Goal: Check status: Check status

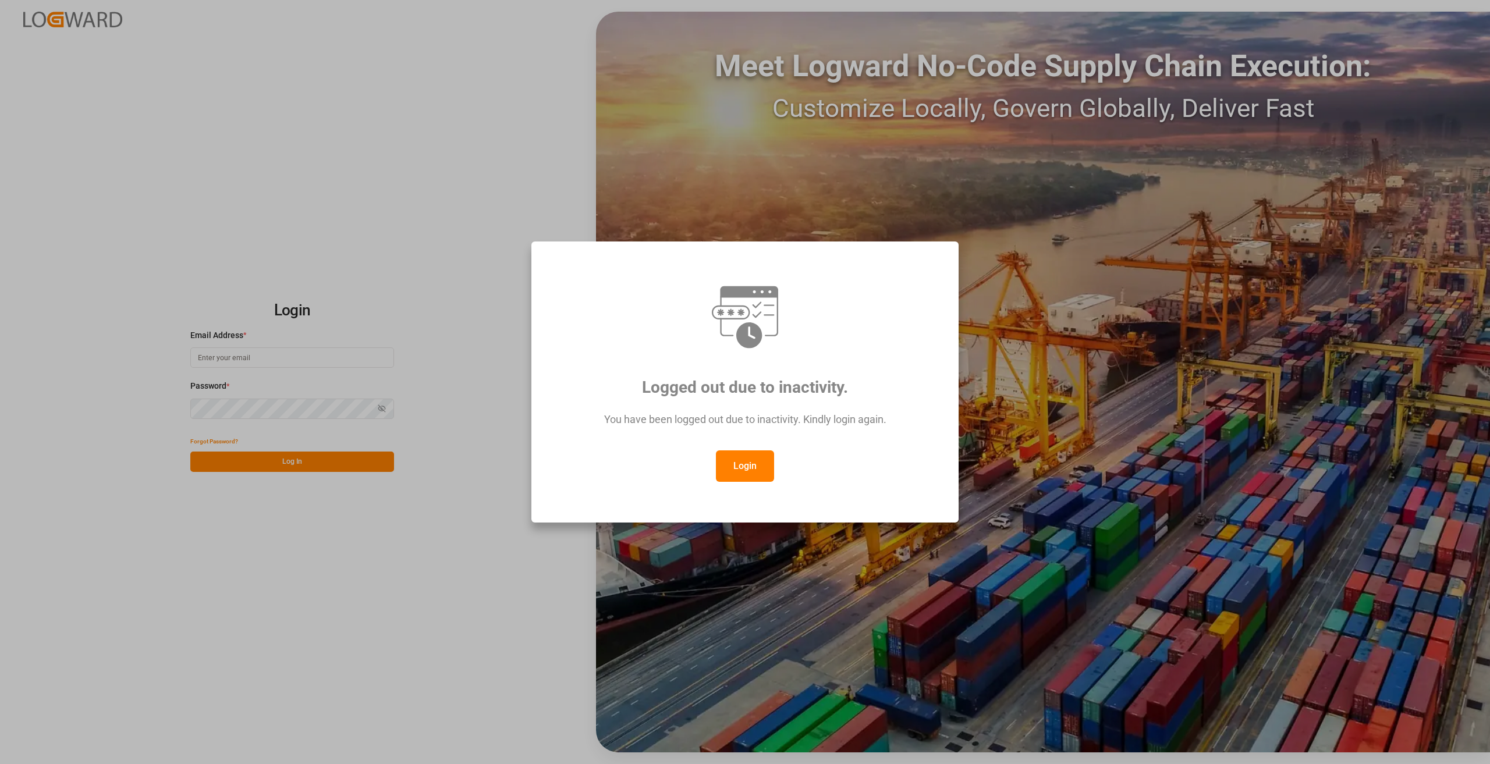
click at [736, 468] on button "Login" at bounding box center [745, 465] width 58 height 31
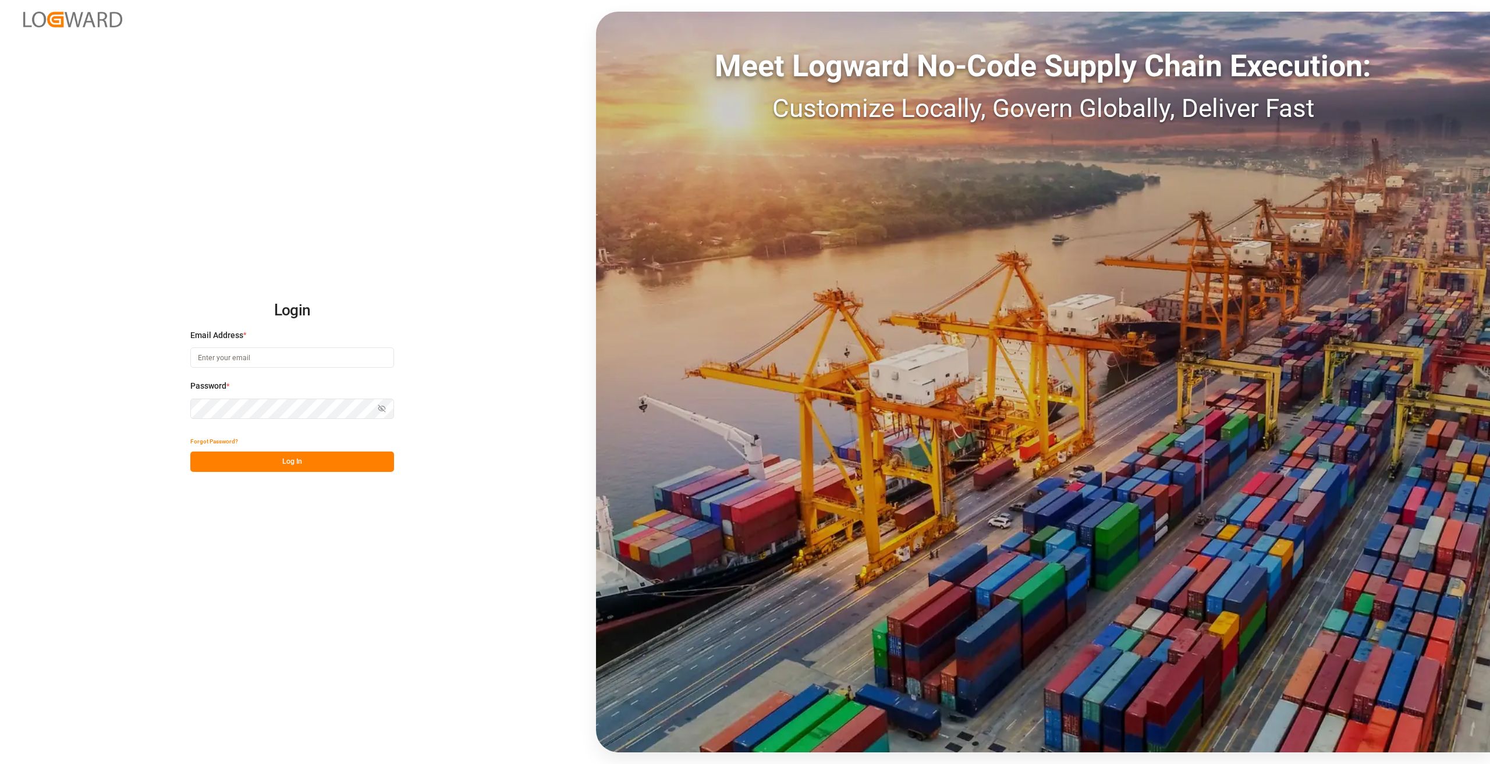
click at [276, 351] on input at bounding box center [292, 357] width 204 height 20
type input "[PERSON_NAME][EMAIL_ADDRESS][DOMAIN_NAME]"
click at [336, 469] on button "Log In" at bounding box center [292, 462] width 204 height 20
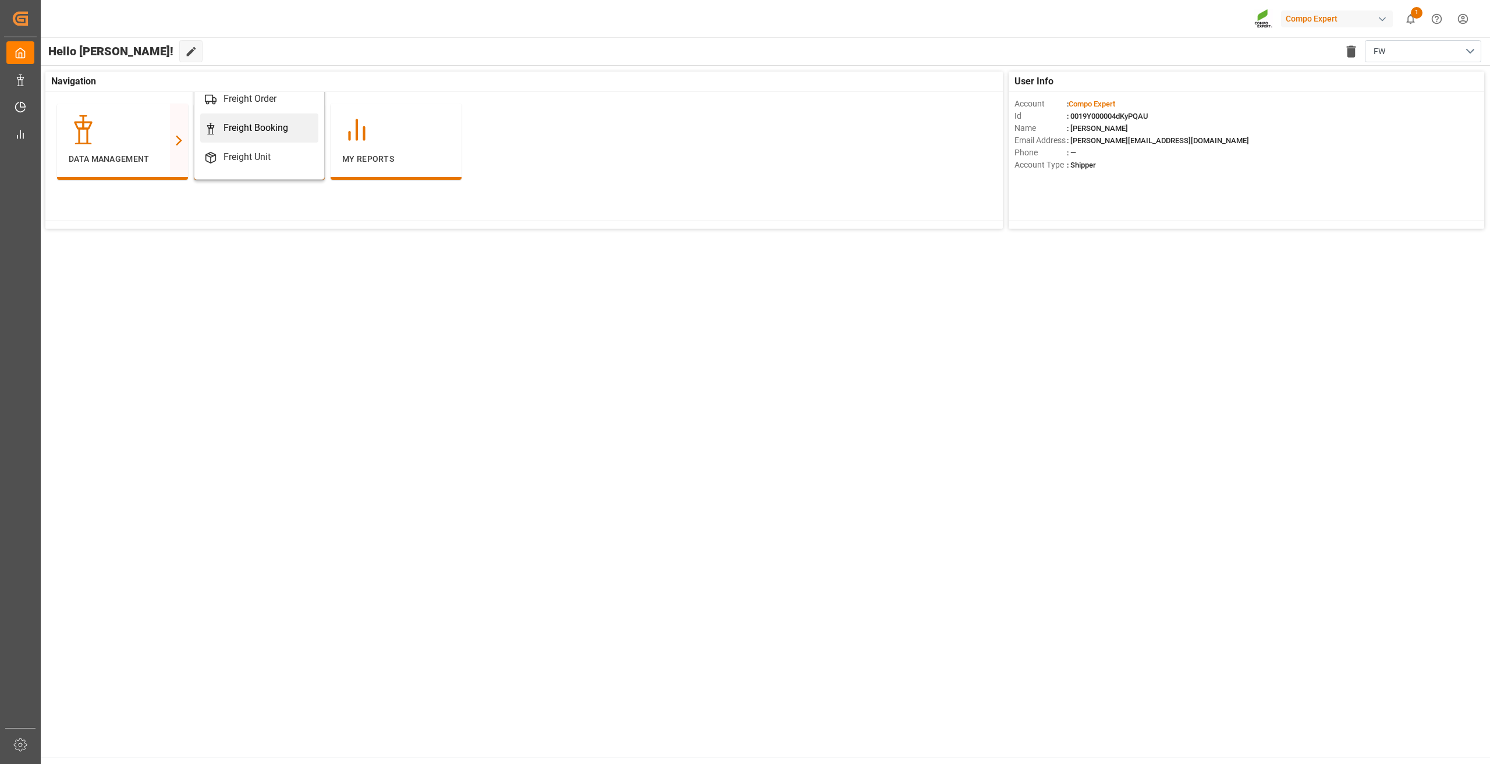
click at [241, 130] on div "Freight Booking" at bounding box center [255, 128] width 65 height 14
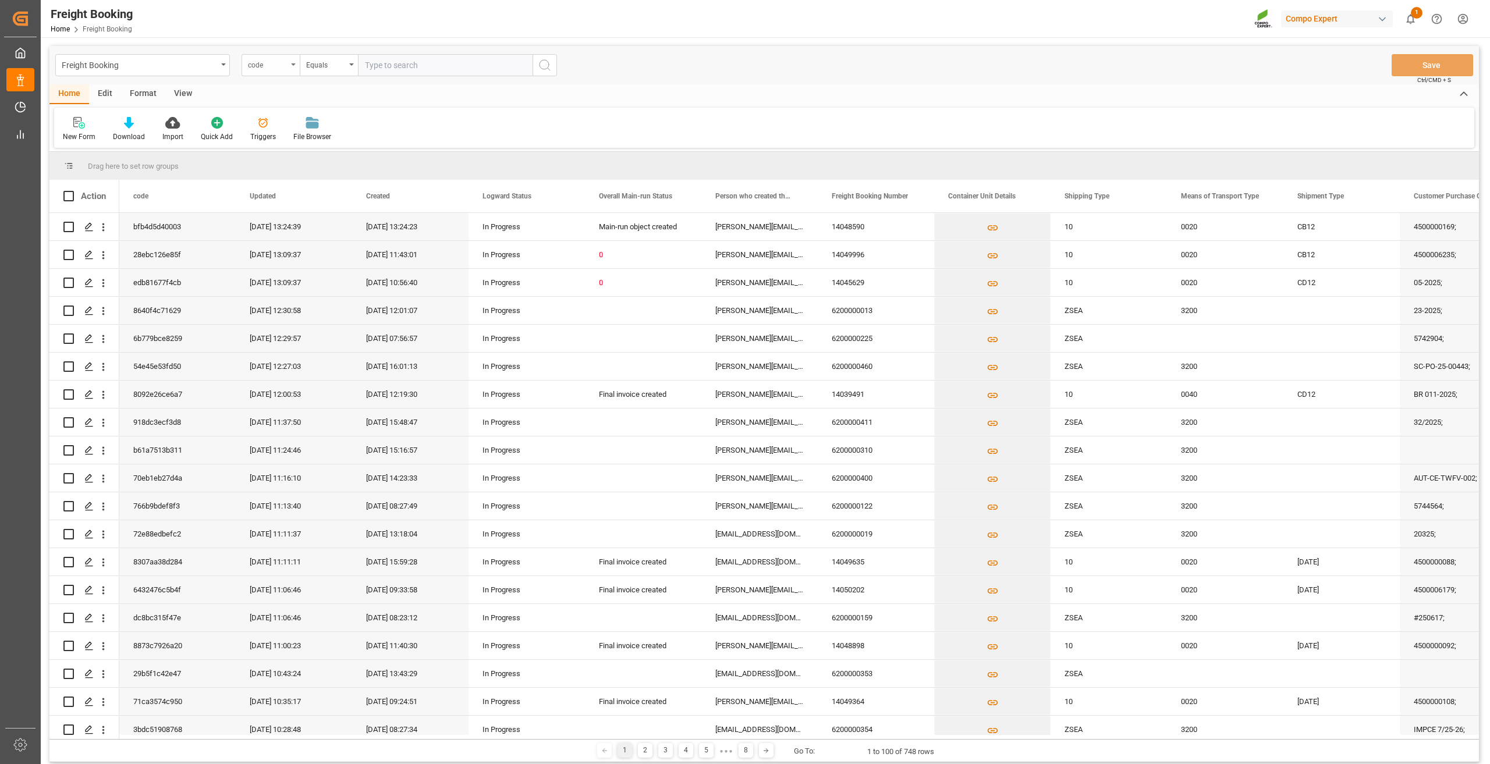
click at [281, 60] on div "code" at bounding box center [268, 63] width 40 height 13
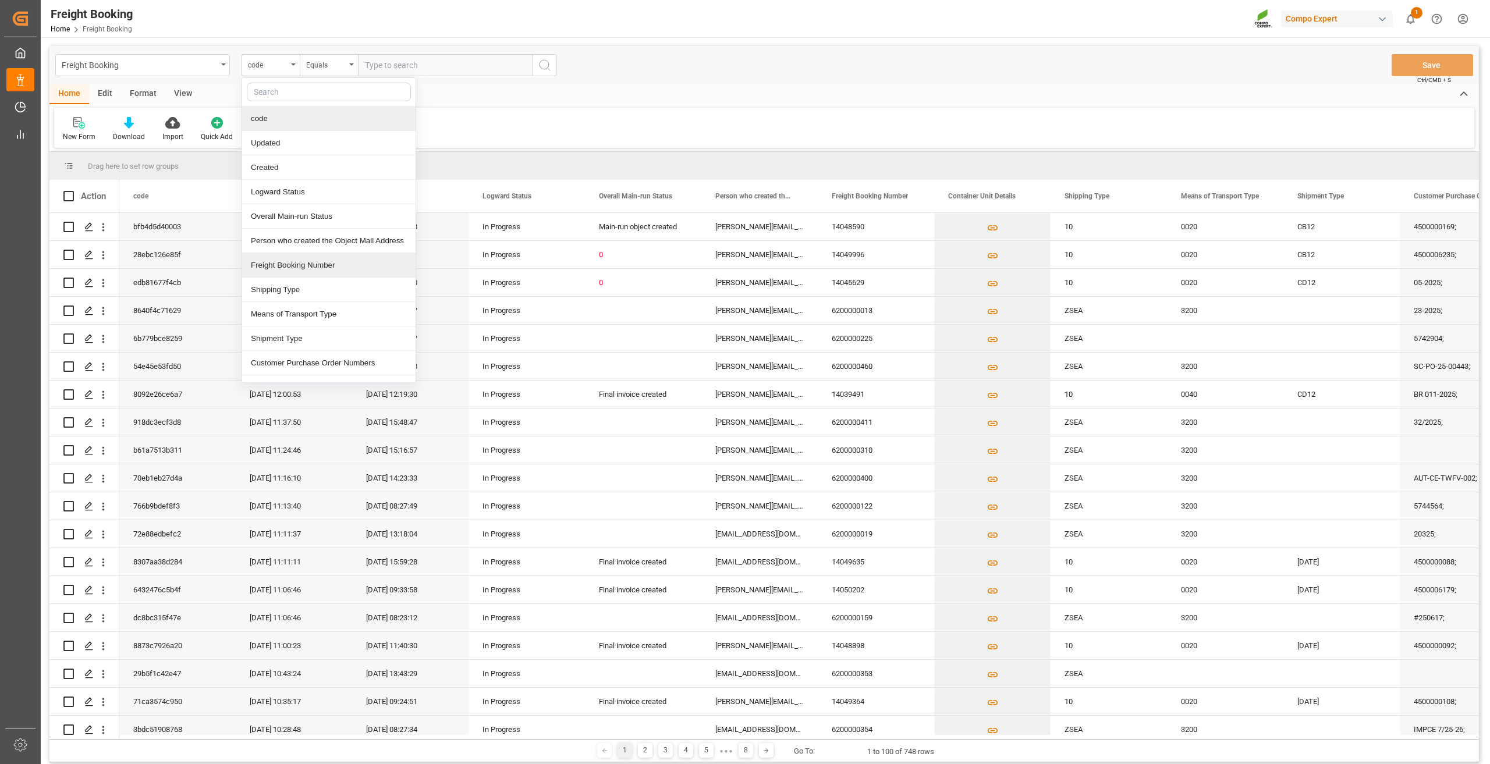
drag, startPoint x: 301, startPoint y: 264, endPoint x: 318, endPoint y: 209, distance: 57.1
click at [301, 264] on div "Freight Booking Number" at bounding box center [328, 265] width 173 height 24
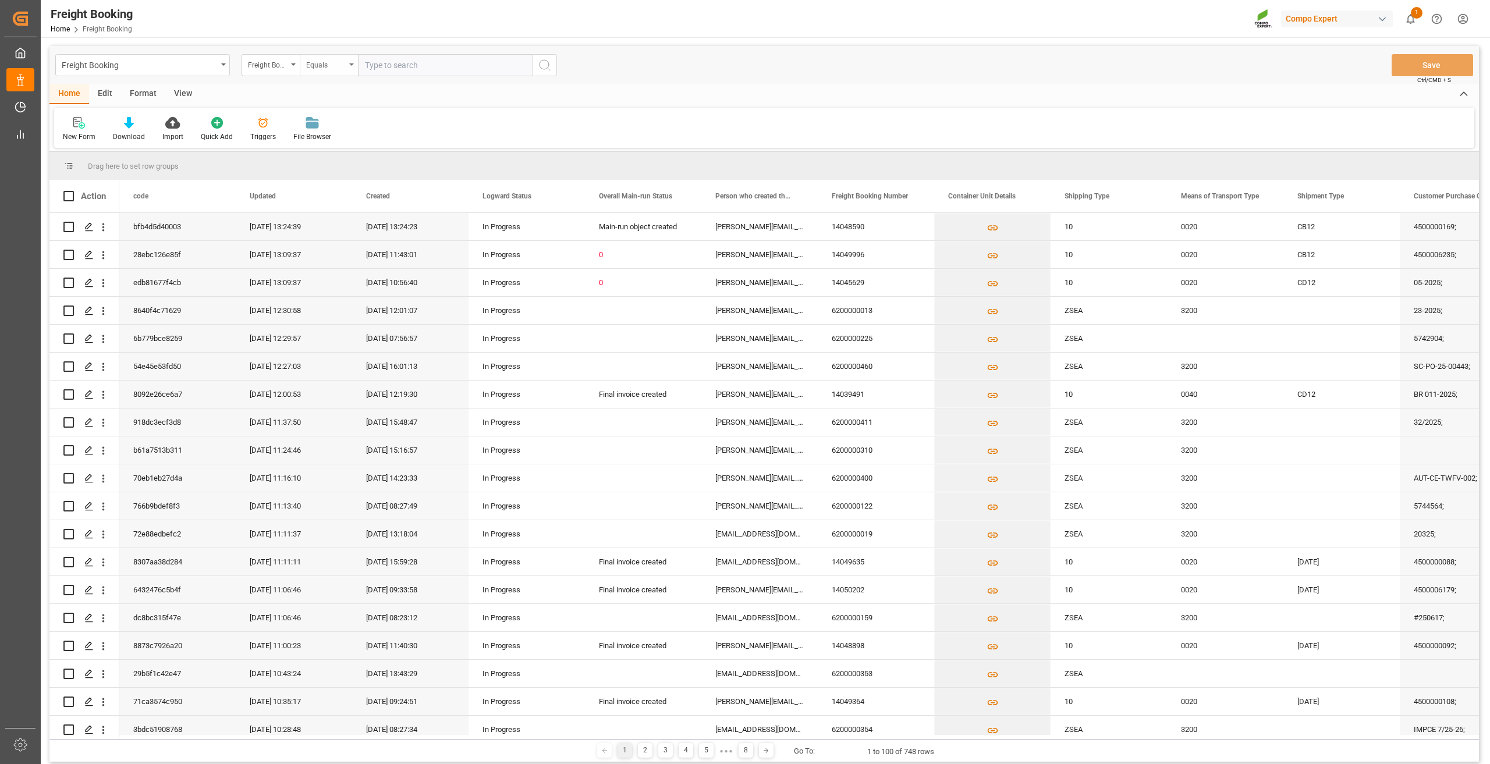
click at [332, 65] on div "Equals" at bounding box center [326, 63] width 40 height 13
click at [340, 140] on div "Fuzzy search" at bounding box center [386, 143] width 173 height 24
click at [369, 74] on input "text" at bounding box center [445, 65] width 175 height 22
paste input "14048590"
type input "14048590"
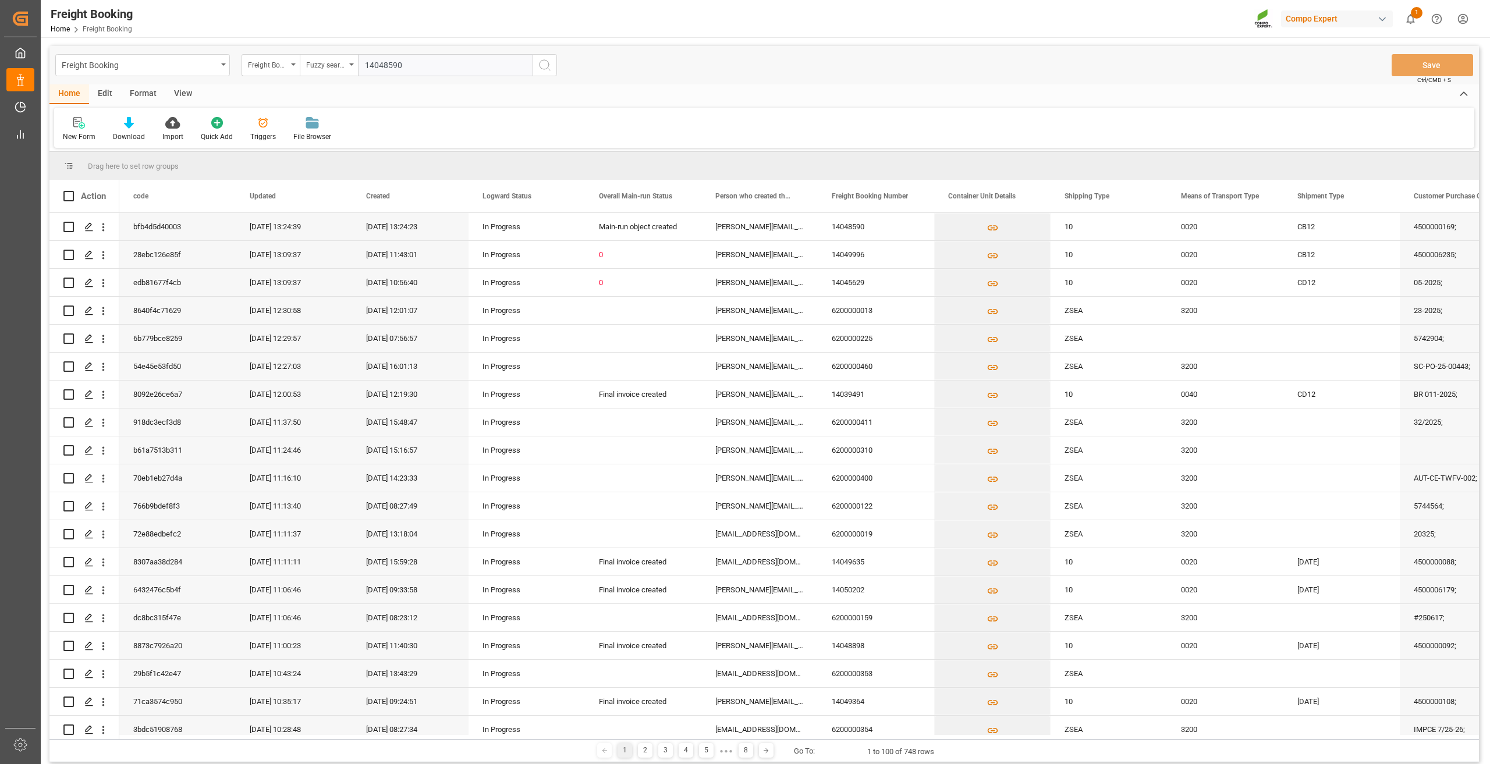
click at [534, 63] on button "search button" at bounding box center [544, 65] width 24 height 22
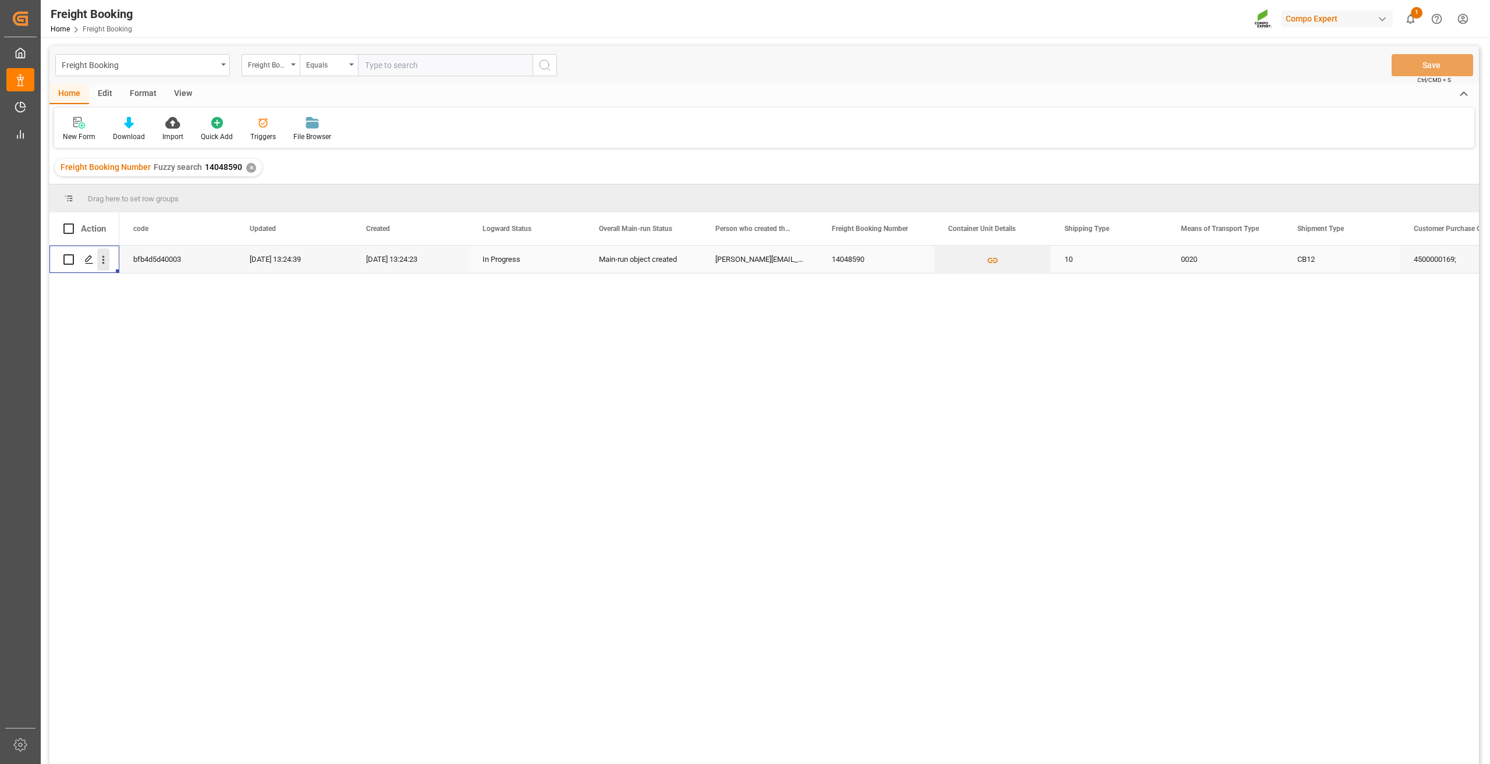
click at [105, 258] on icon "open menu" at bounding box center [103, 260] width 12 height 12
click at [132, 285] on span "Open in new tab" at bounding box center [180, 284] width 106 height 12
click at [250, 169] on div "✕" at bounding box center [251, 168] width 10 height 10
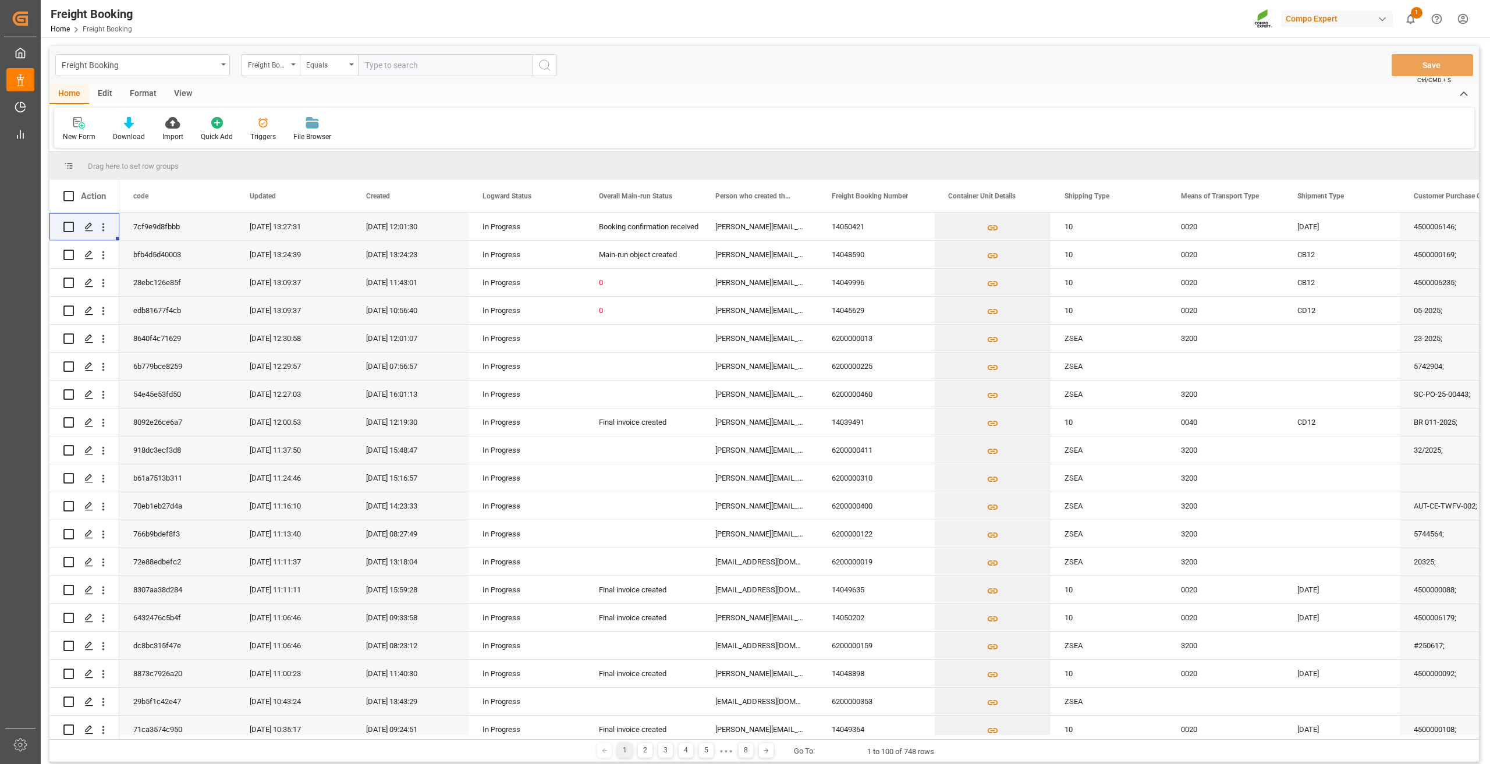
click at [279, 65] on div "Freight Booking Number" at bounding box center [268, 63] width 40 height 13
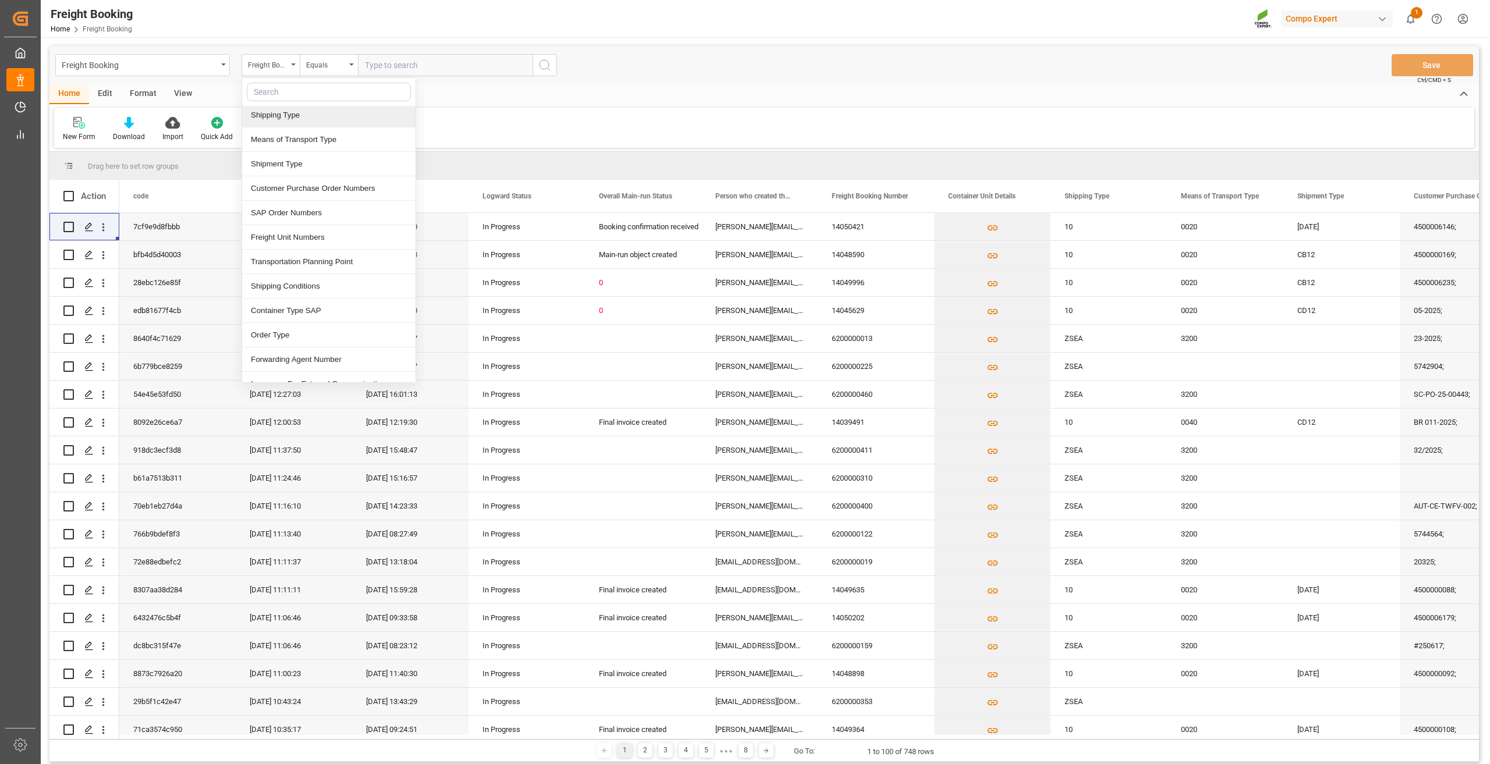
scroll to position [233, 0]
click at [321, 131] on div "Customer Purchase Order Numbers" at bounding box center [328, 130] width 173 height 24
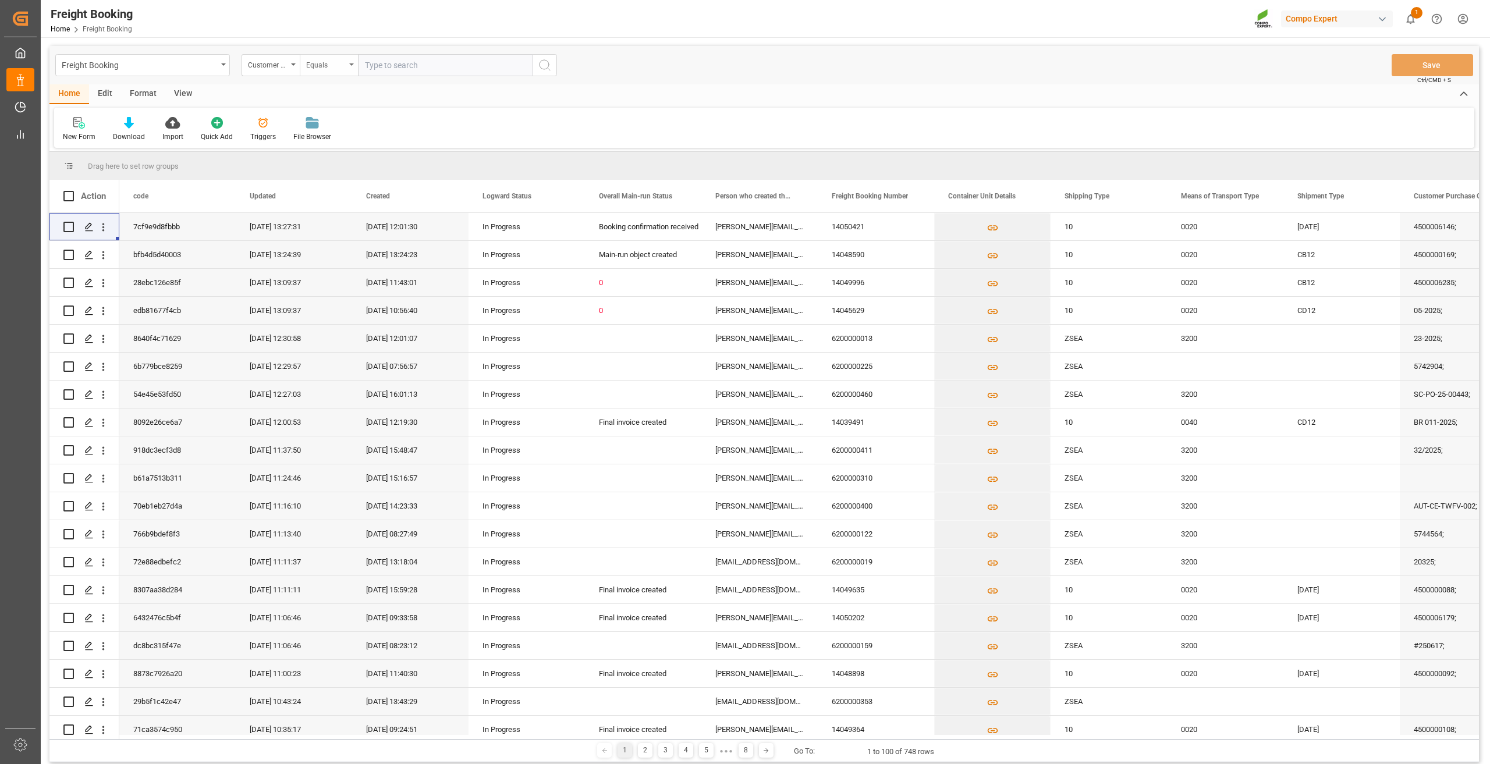
click at [331, 69] on div "Equals" at bounding box center [326, 63] width 40 height 13
click at [350, 143] on div "Fuzzy search" at bounding box center [386, 143] width 173 height 24
click at [389, 70] on input "text" at bounding box center [445, 65] width 175 height 22
click at [398, 62] on input "text" at bounding box center [445, 65] width 175 height 22
click at [406, 67] on input "text" at bounding box center [445, 65] width 175 height 22
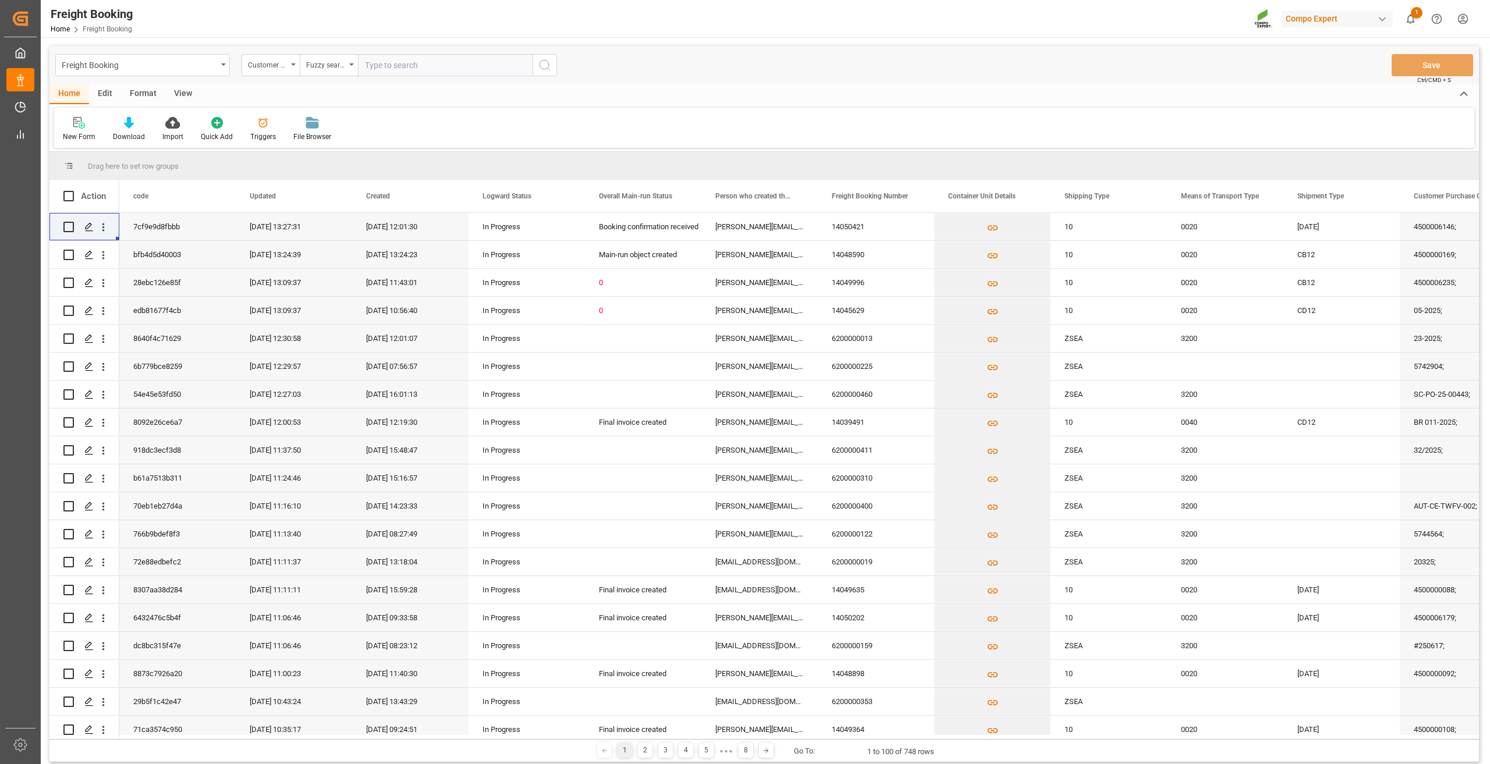
paste input "4500000118"
type input "4500000118"
click at [544, 63] on icon "search button" at bounding box center [545, 65] width 14 height 14
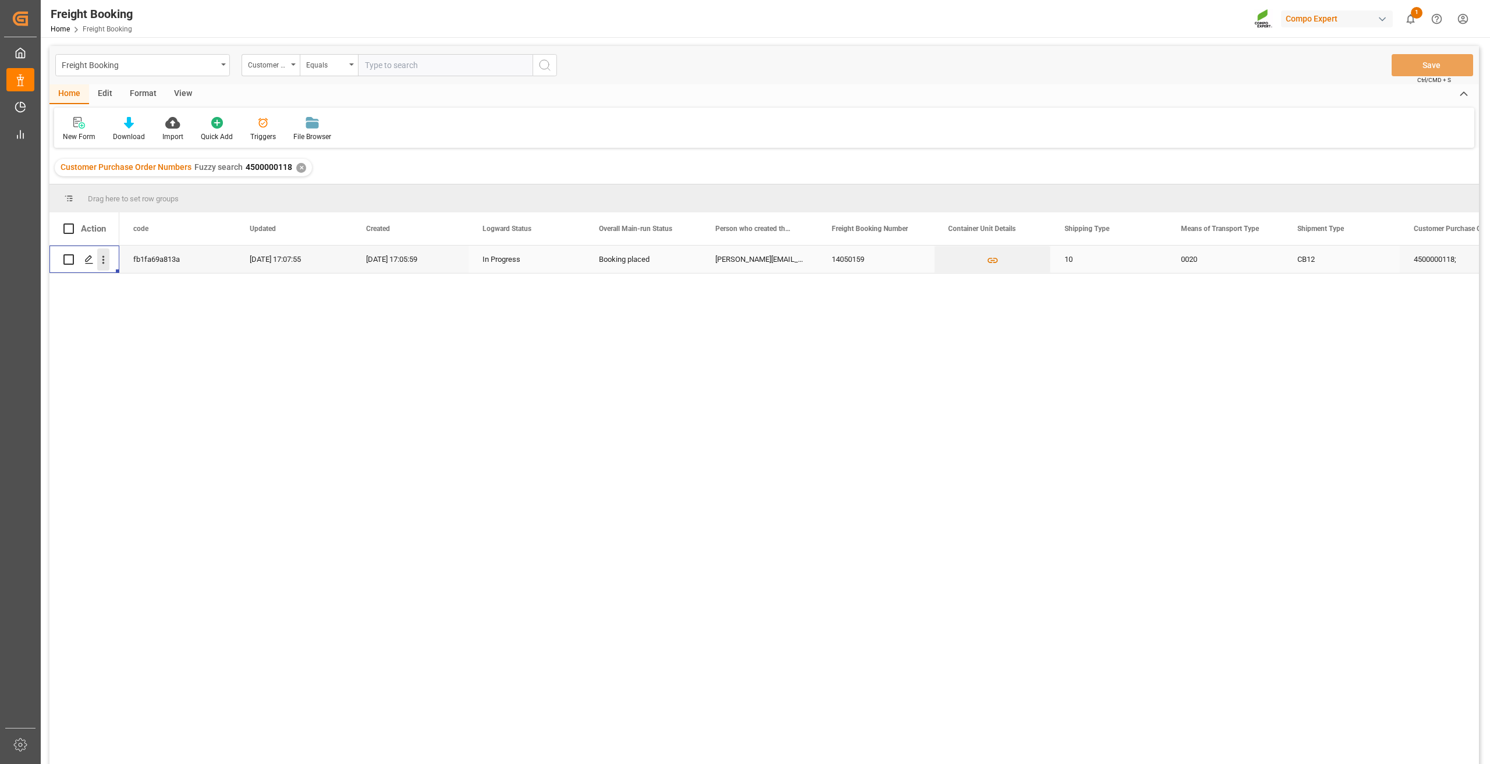
click at [105, 257] on icon "open menu" at bounding box center [103, 260] width 12 height 12
click at [138, 285] on span "Open in new tab" at bounding box center [180, 284] width 106 height 12
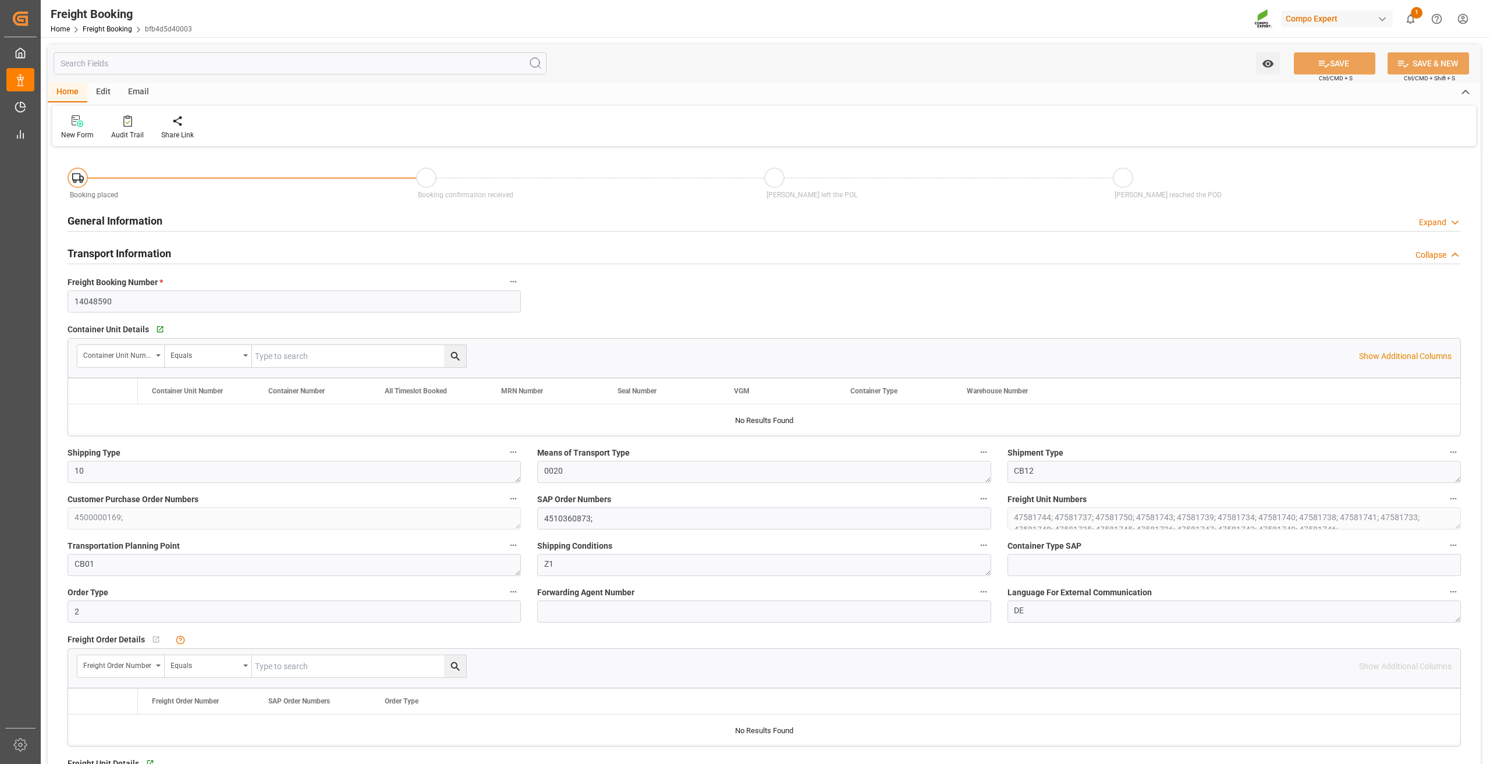
type input "BEANR"
type input "OMSOH"
type input "288"
type input "368640"
type input "02.07.2025 00:00"
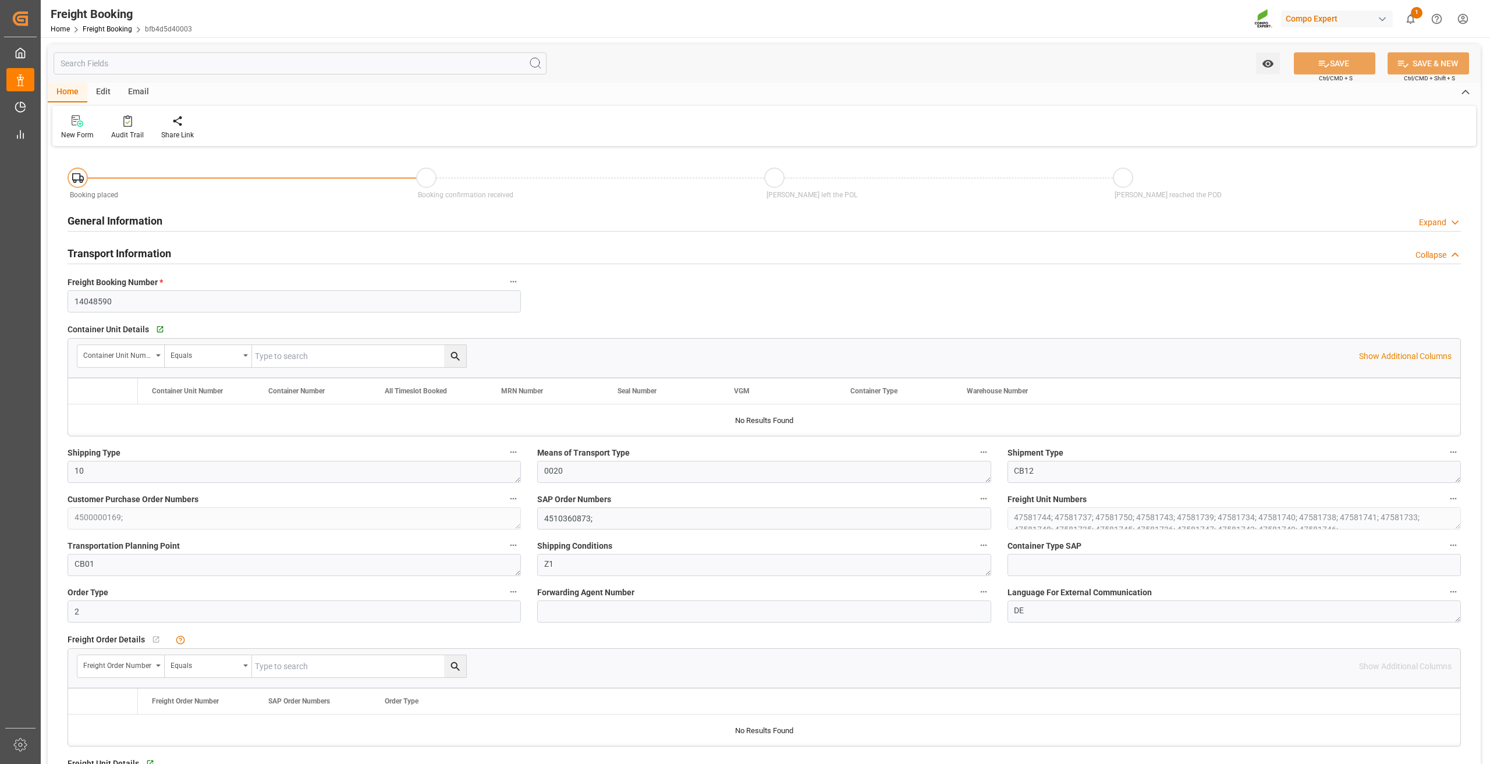
type input "02.07.2025 12:44"
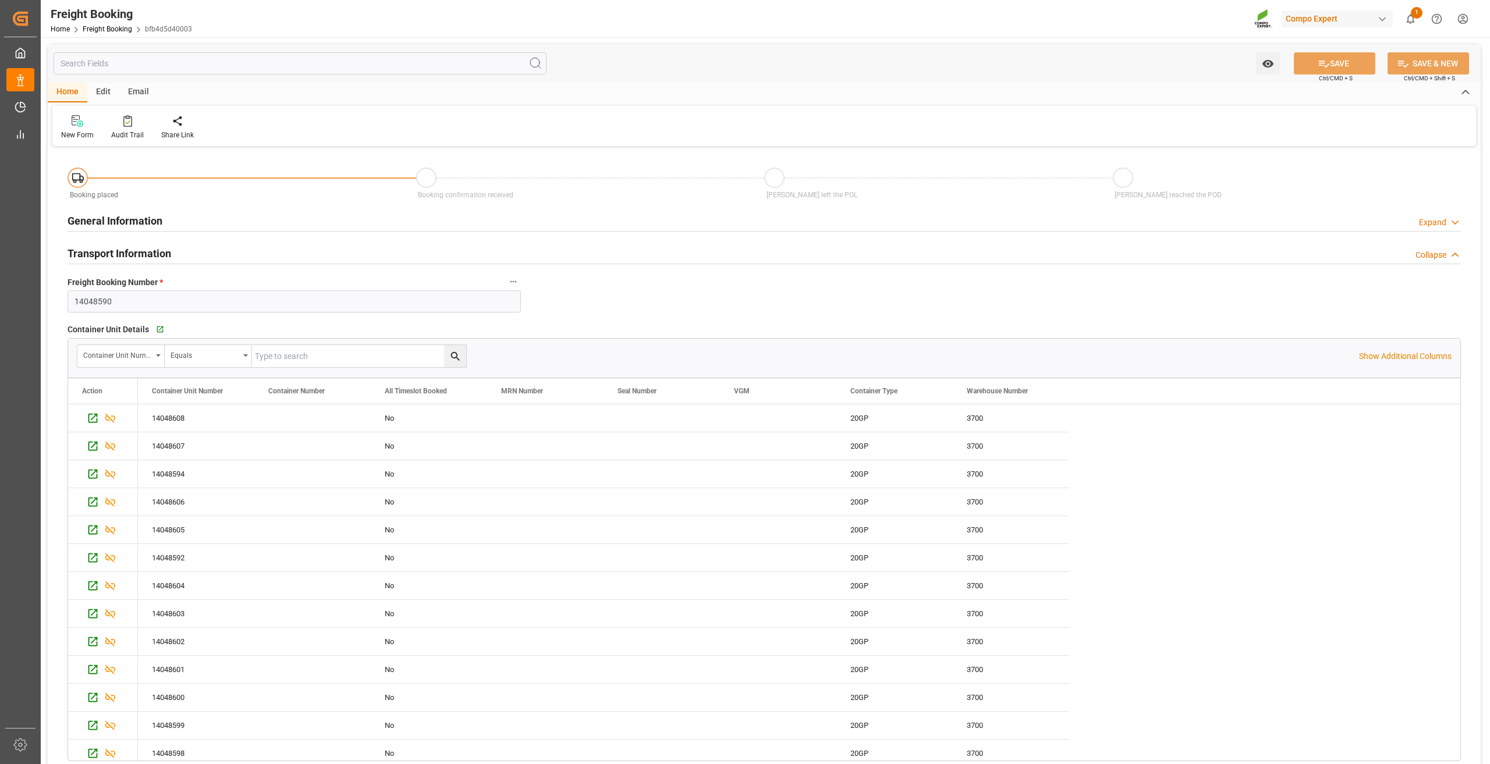
scroll to position [233, 0]
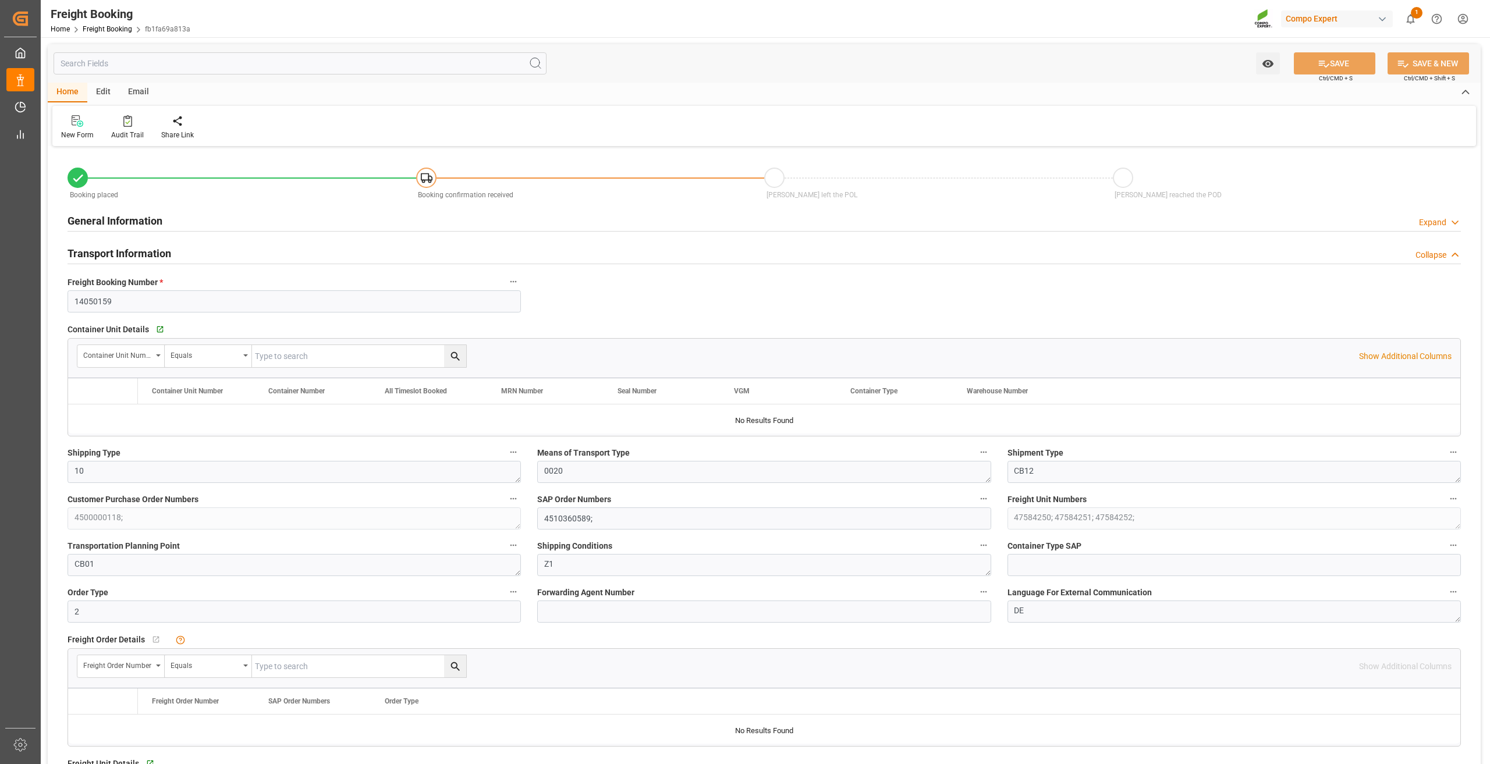
type input "BEANR"
type input "PEPAI"
type input "48"
type input "61440"
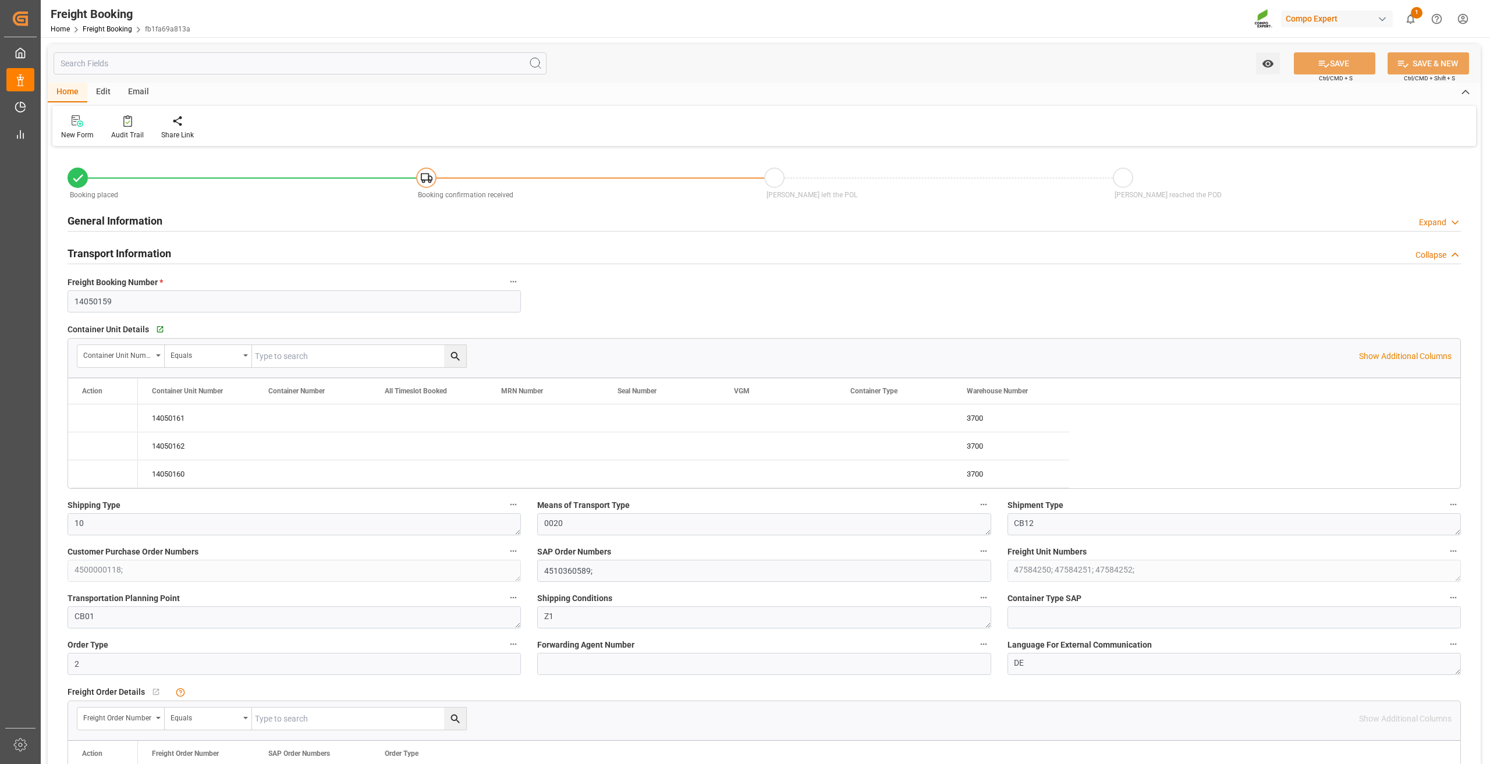
type input "02.09.2025 00:00"
type input "30.07.2025 17:06"
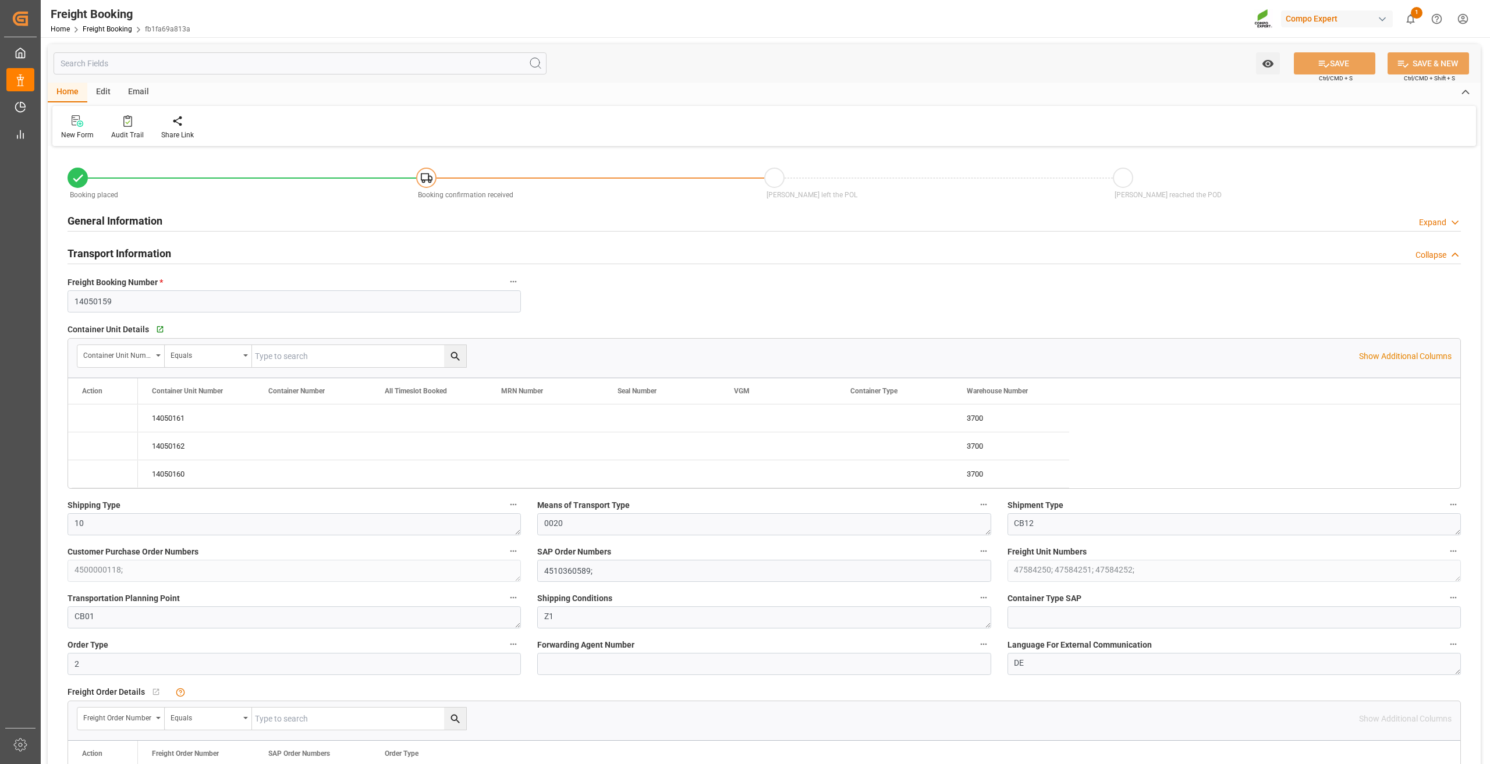
type input "30.07.2025 17:06"
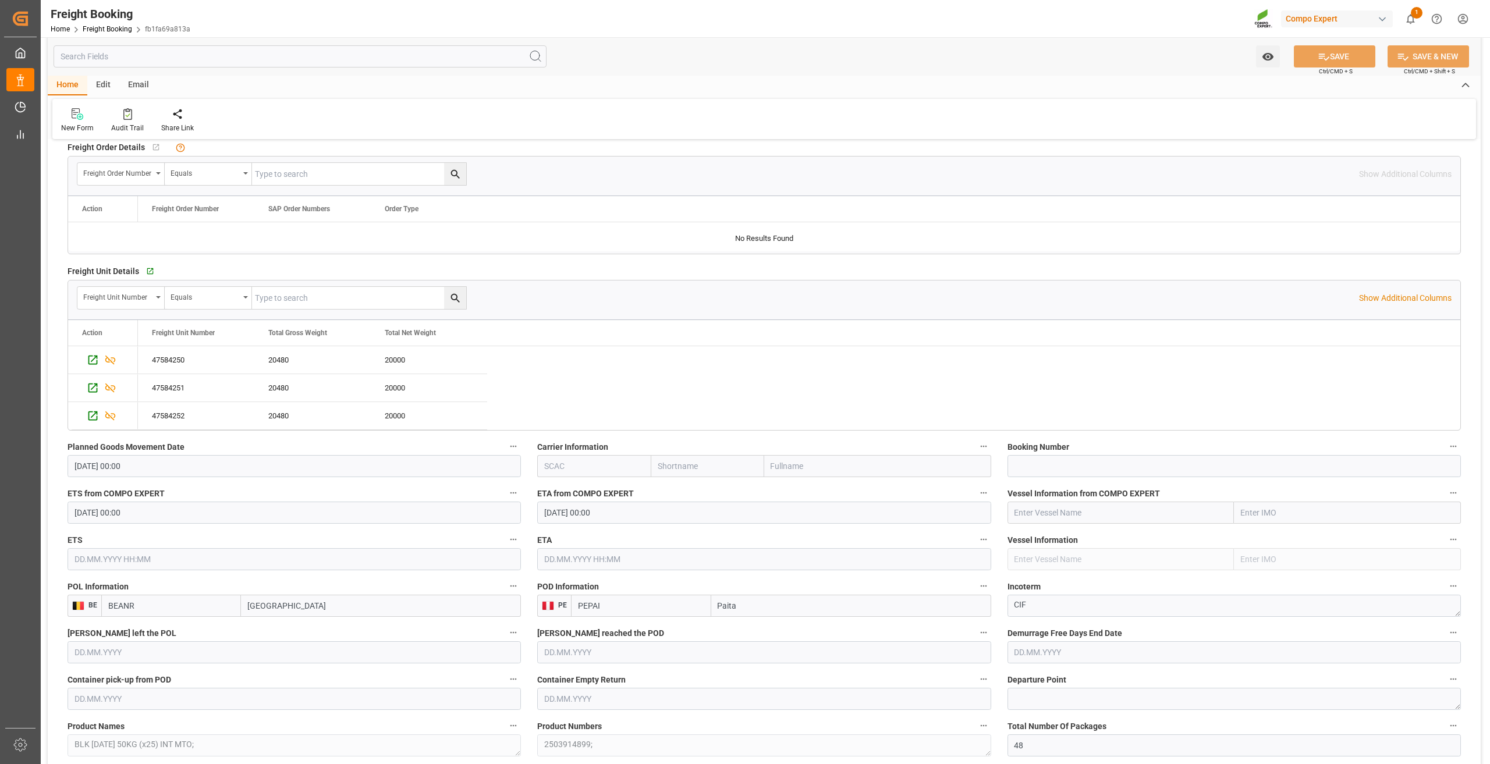
scroll to position [698, 0]
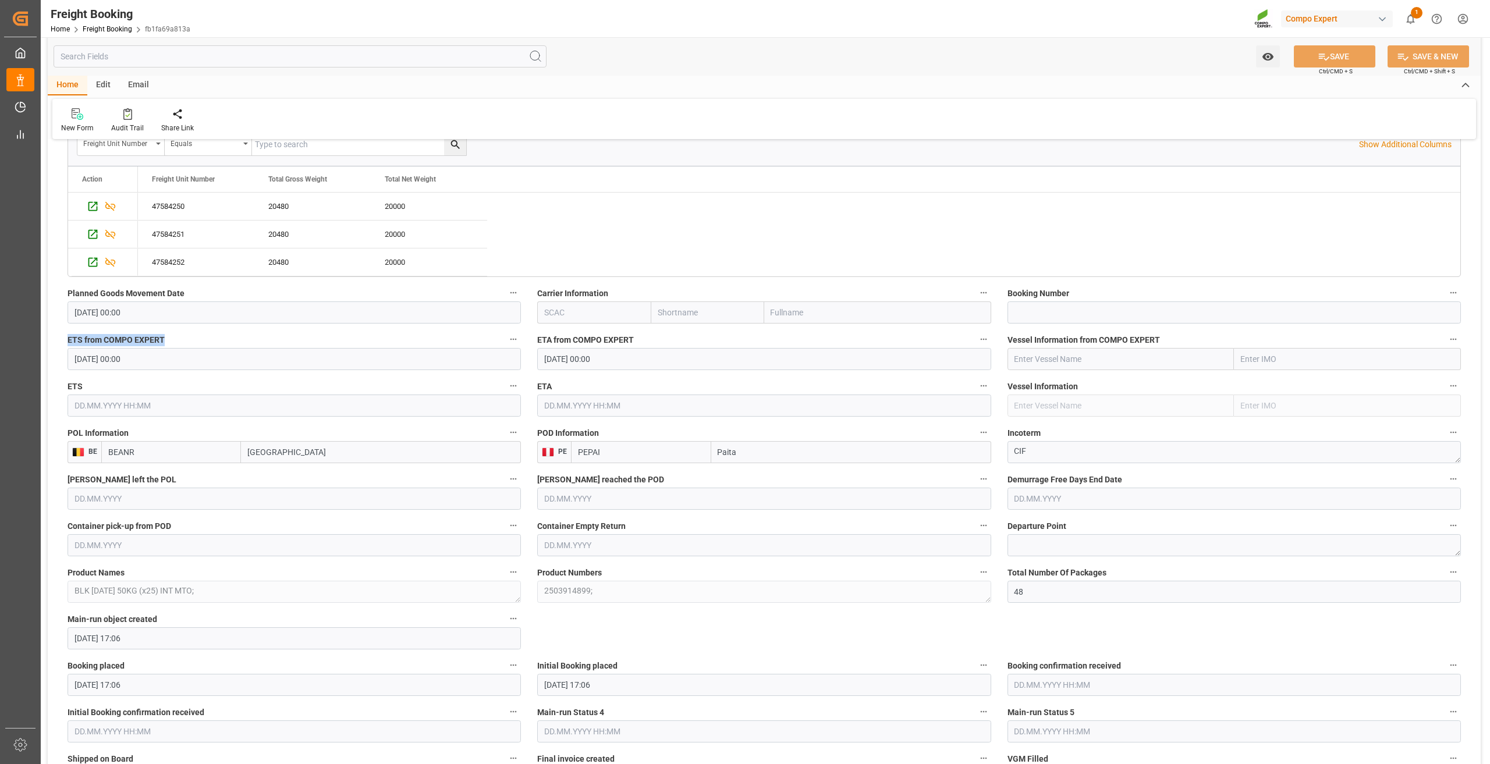
drag, startPoint x: 70, startPoint y: 338, endPoint x: 164, endPoint y: 341, distance: 93.7
click at [164, 341] on span "ETS from COMPO EXPERT" at bounding box center [116, 340] width 97 height 12
click at [90, 359] on input "02.09.2025 00:00" at bounding box center [294, 359] width 453 height 22
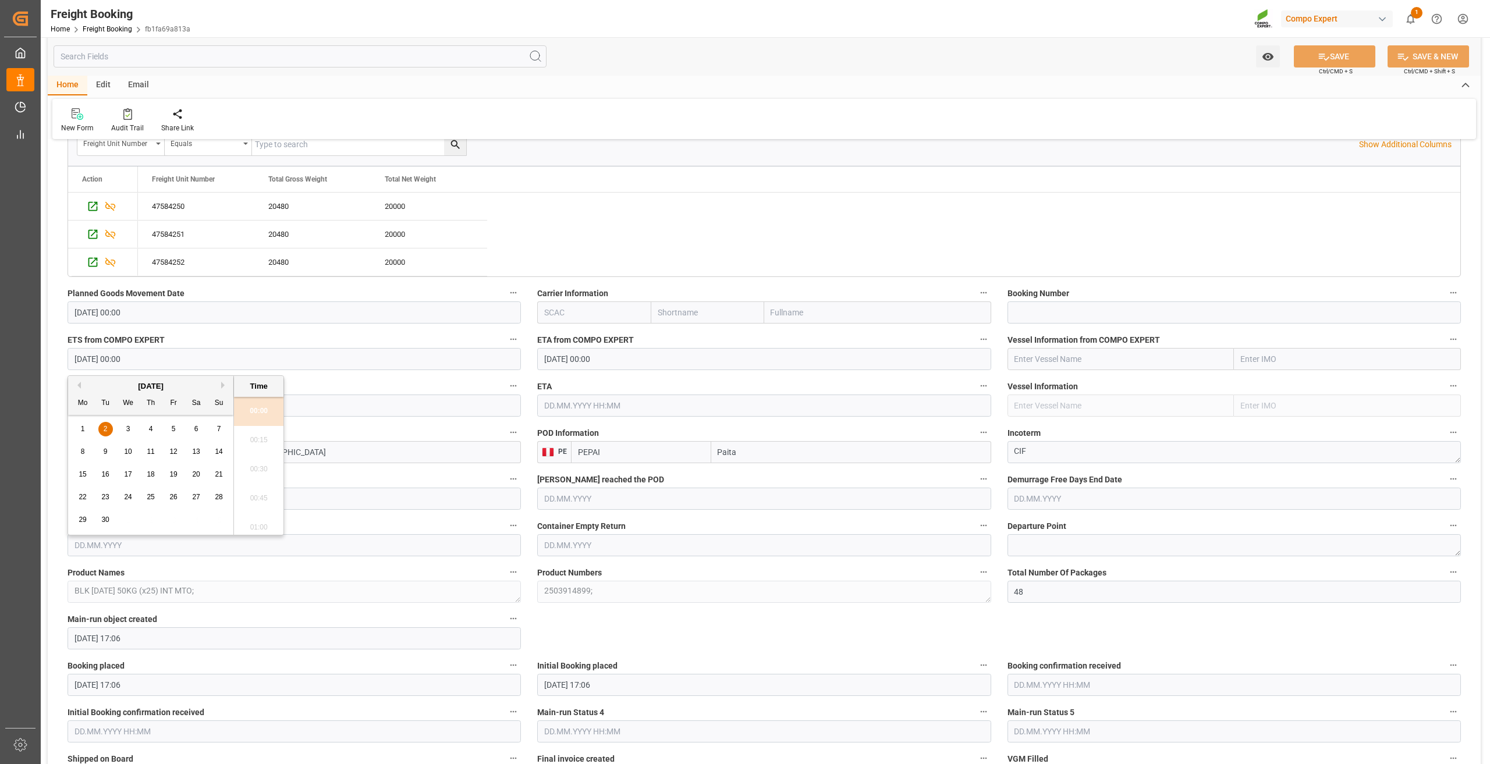
click at [180, 342] on label "ETS from COMPO EXPERT" at bounding box center [294, 340] width 453 height 16
click at [506, 342] on button "ETS from COMPO EXPERT" at bounding box center [513, 339] width 15 height 15
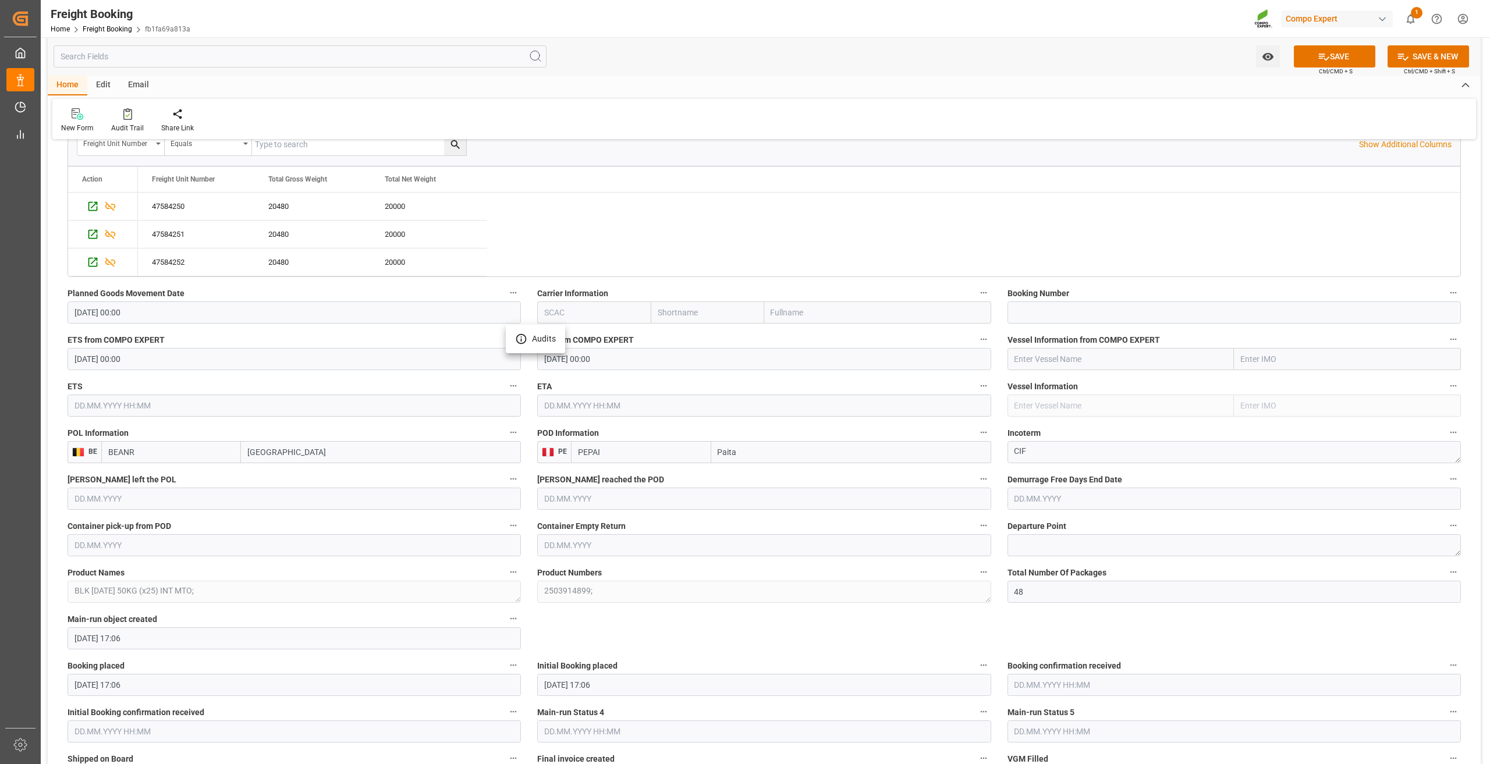
click at [94, 336] on div at bounding box center [745, 382] width 1490 height 764
